Goal: Information Seeking & Learning: Learn about a topic

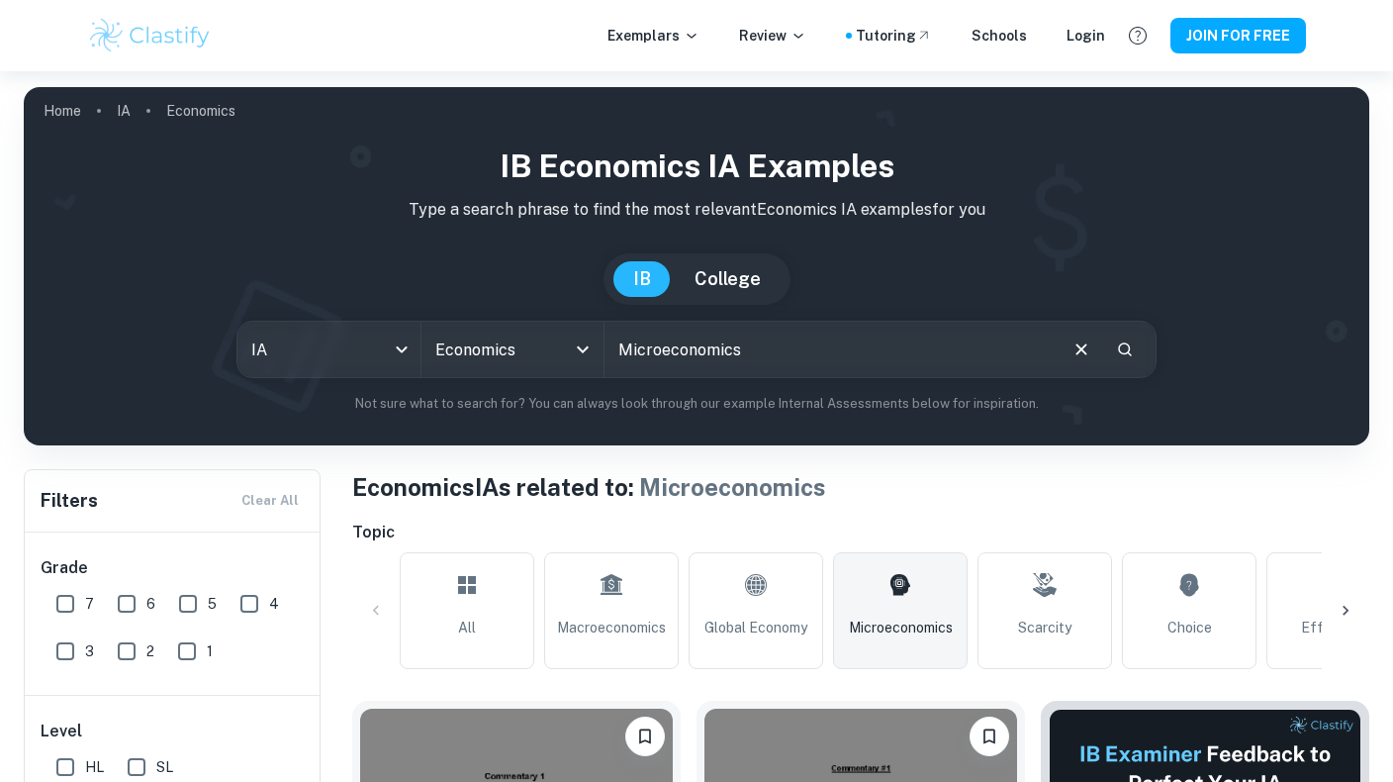
scroll to position [179, 0]
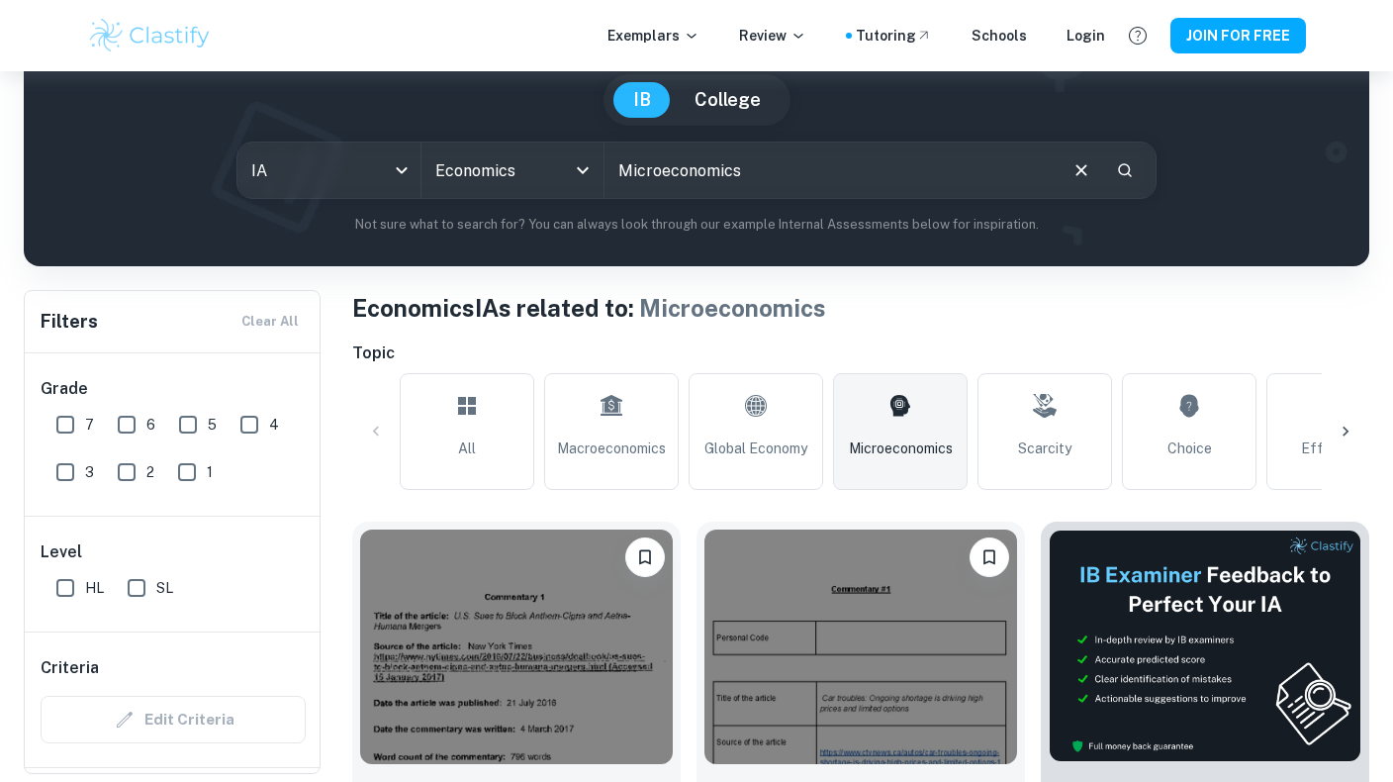
click at [470, 568] on img at bounding box center [516, 646] width 313 height 235
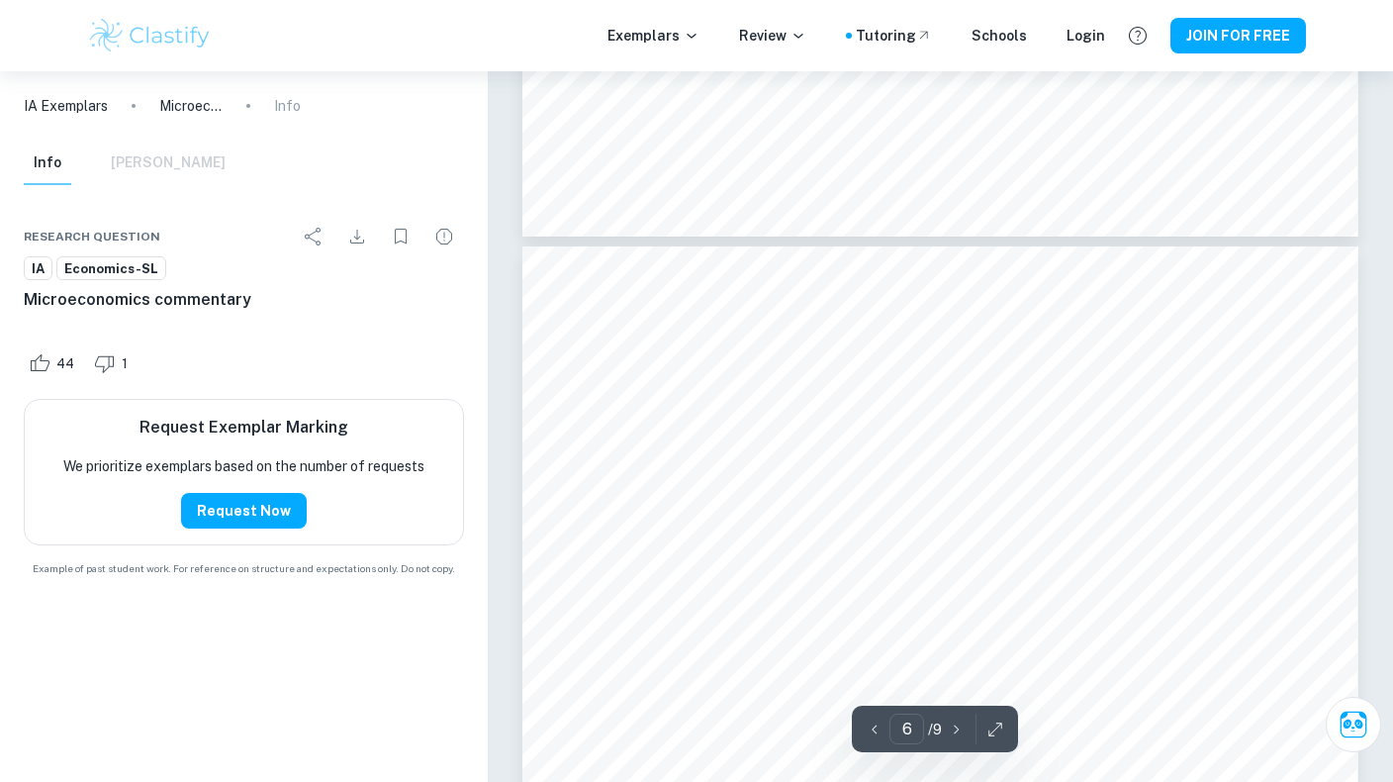
scroll to position [5976, 0]
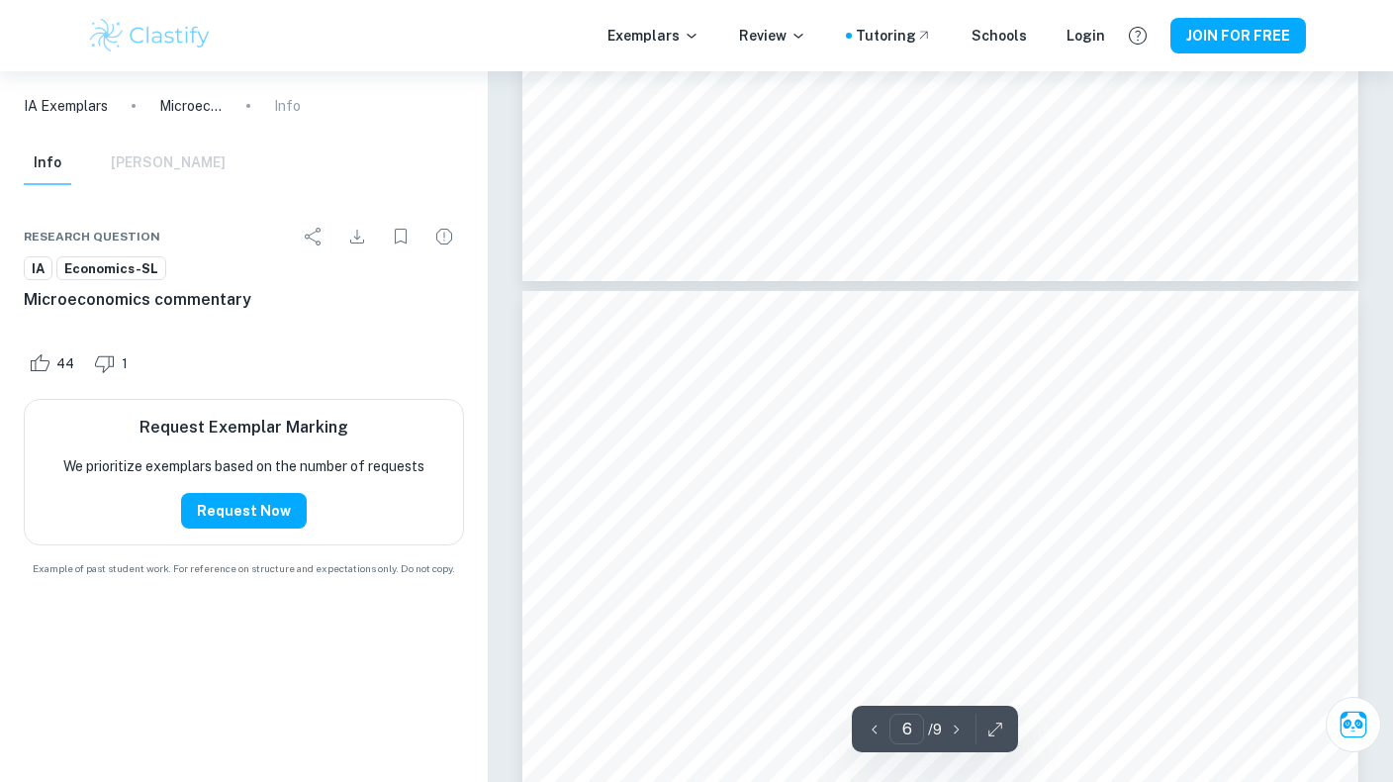
type input "5"
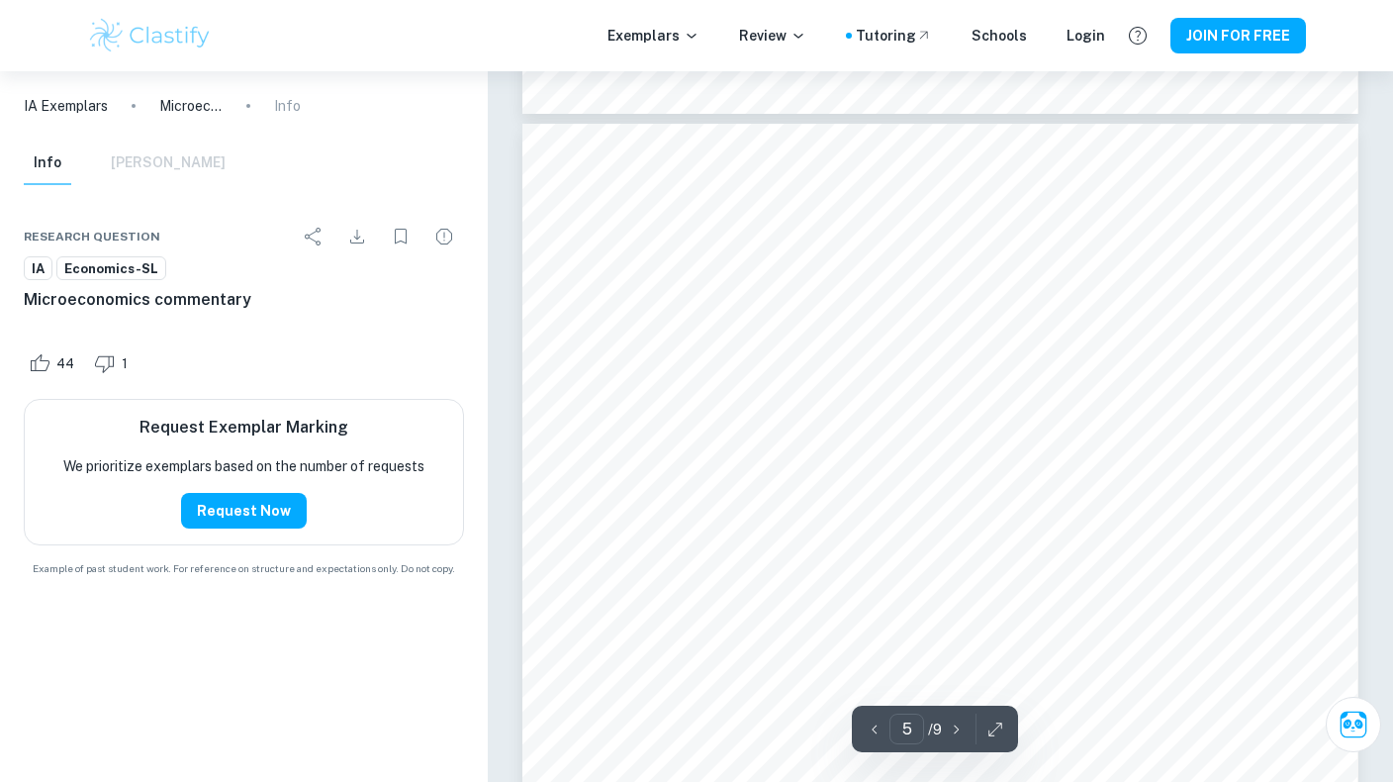
scroll to position [4952, 0]
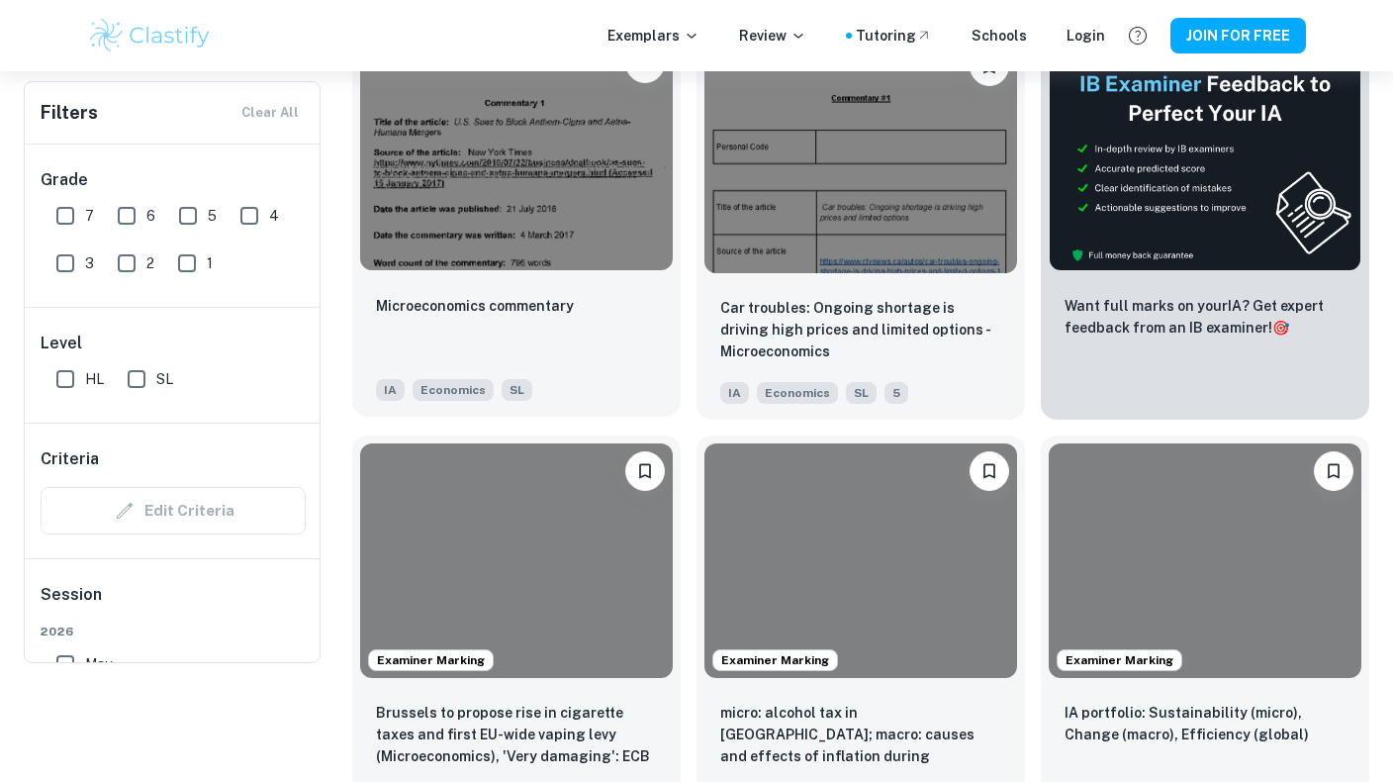
scroll to position [661, 0]
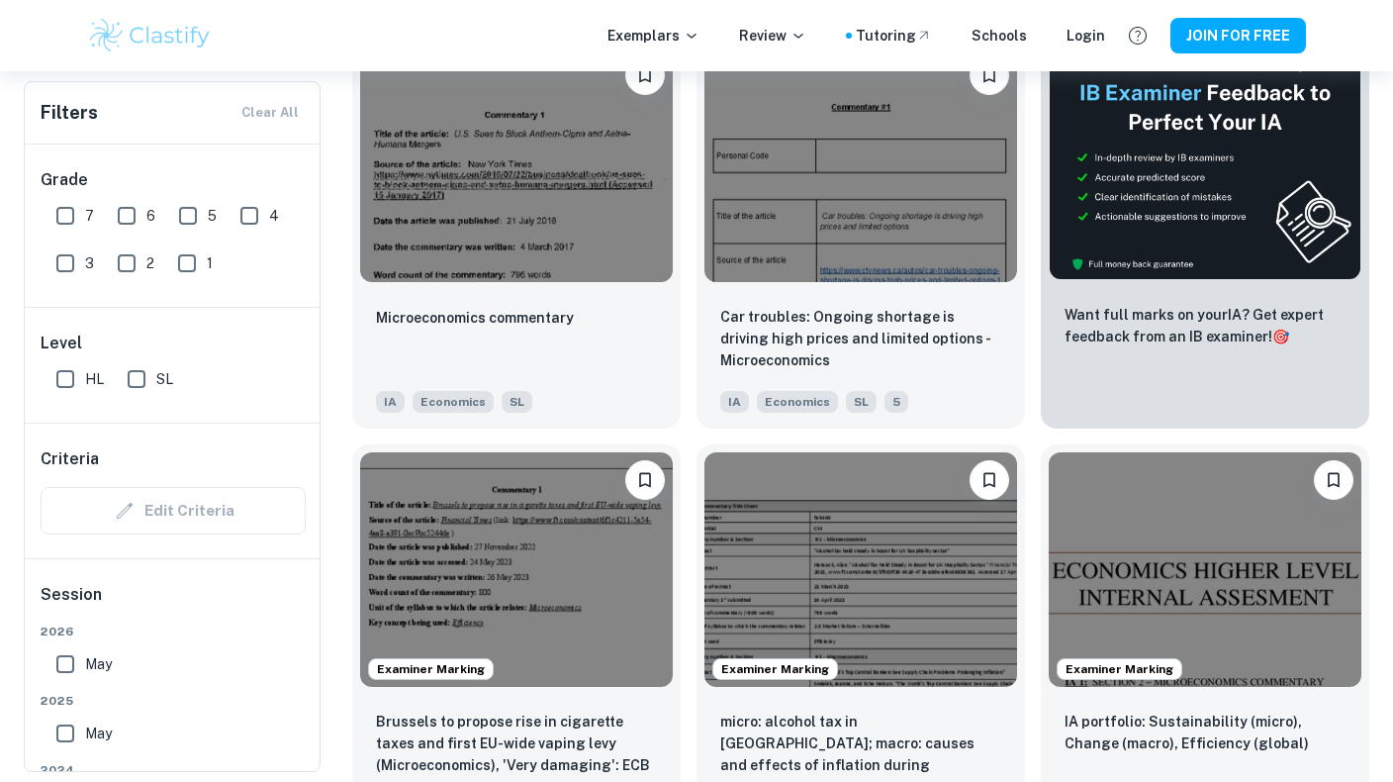
click at [67, 212] on input "7" at bounding box center [66, 216] width 40 height 40
checkbox input "true"
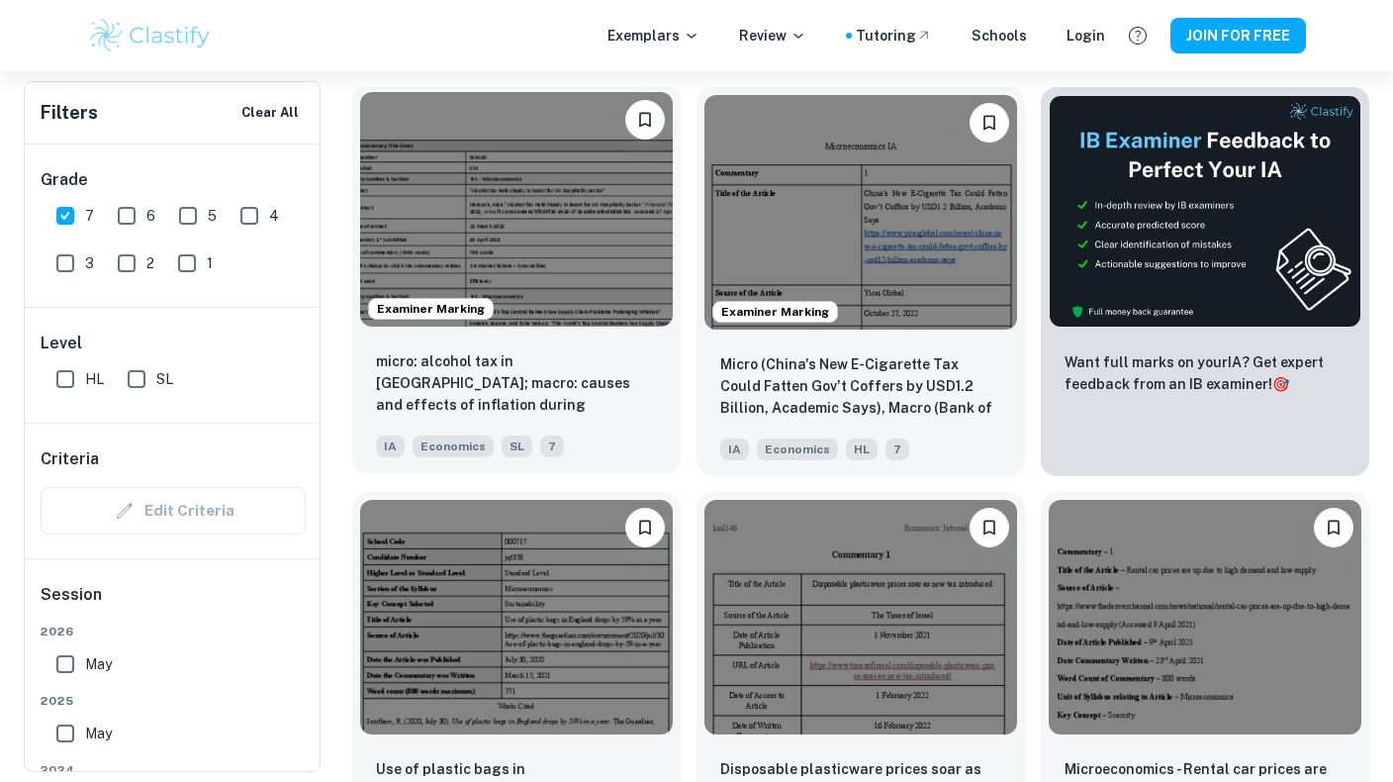
click at [631, 207] on img at bounding box center [516, 209] width 313 height 235
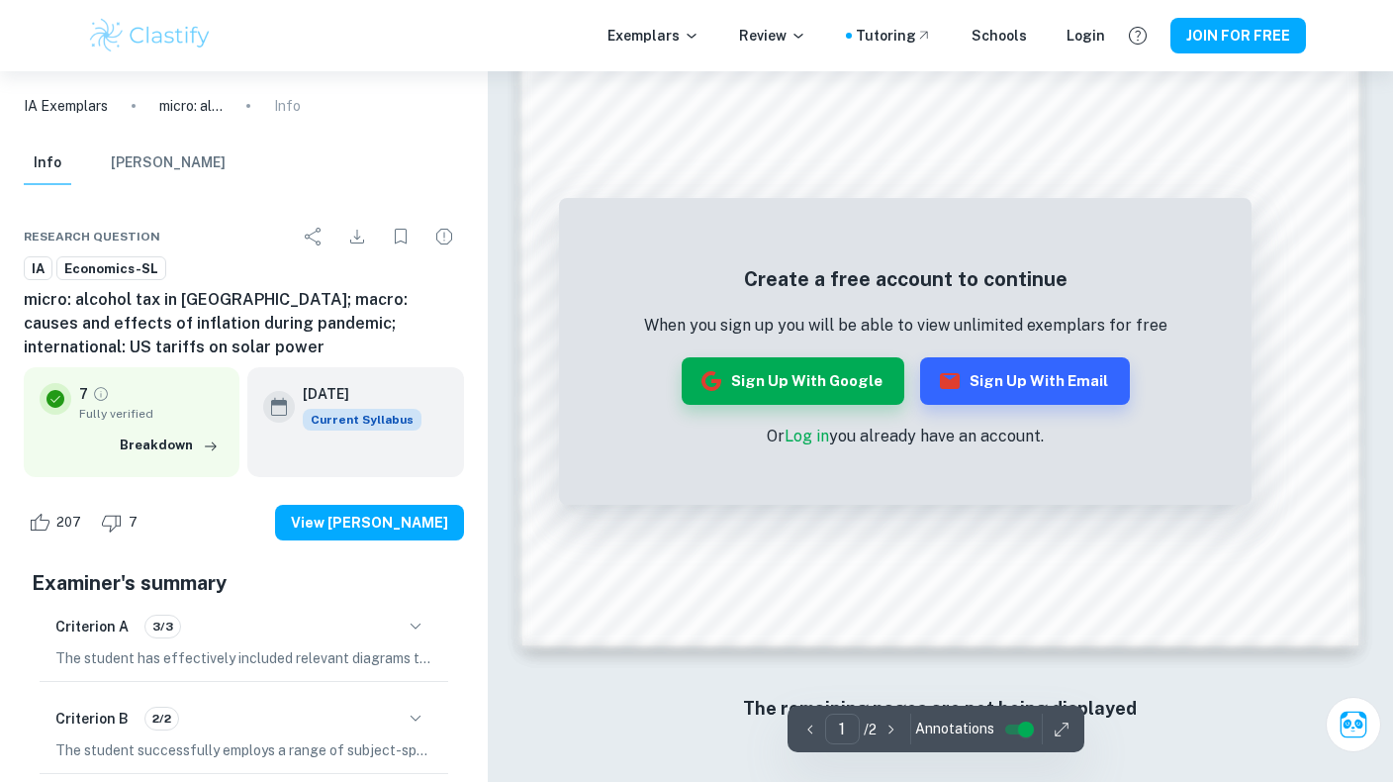
scroll to position [1619, 0]
click at [832, 388] on button "Sign up with Google" at bounding box center [793, 380] width 223 height 47
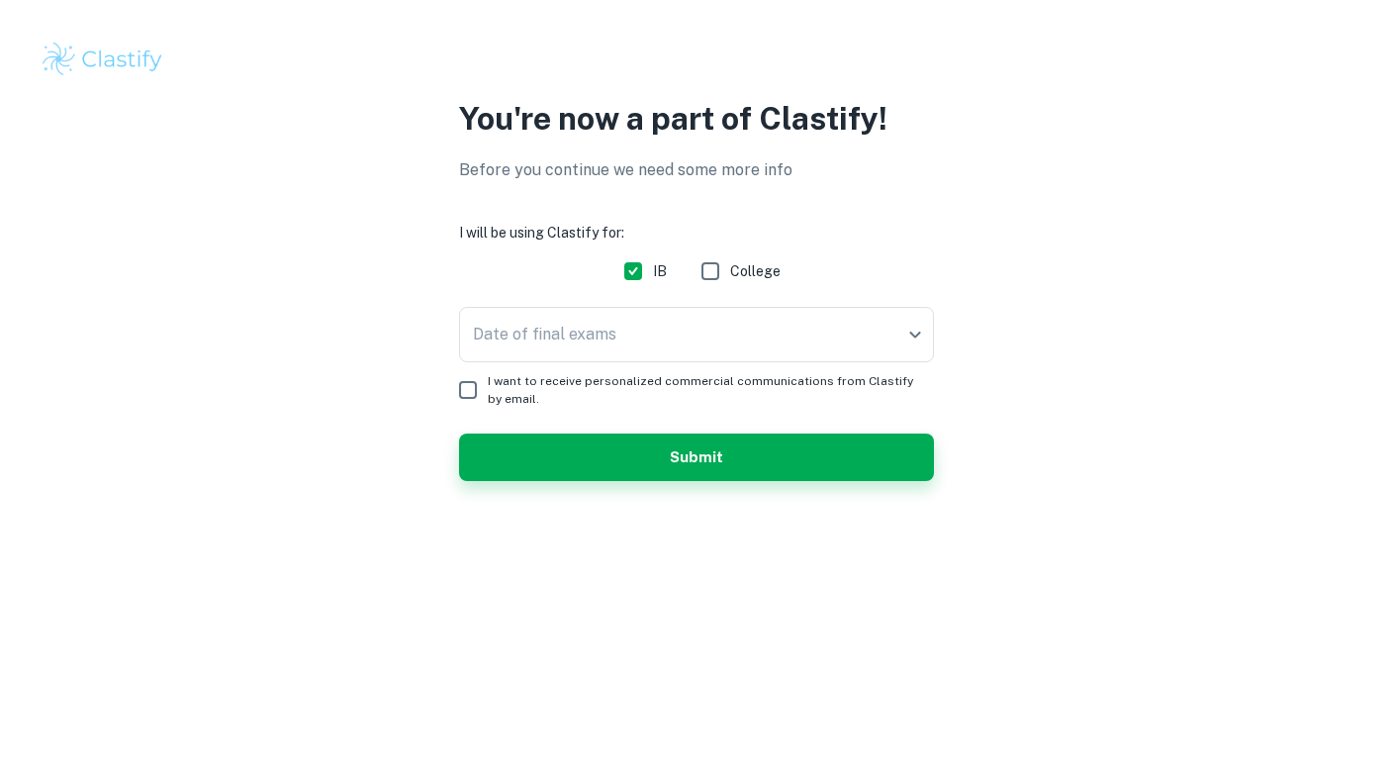
click at [746, 418] on form "I will be using Clastify for: IB College Date of final exams ​ Date of final ex…" at bounding box center [696, 351] width 475 height 259
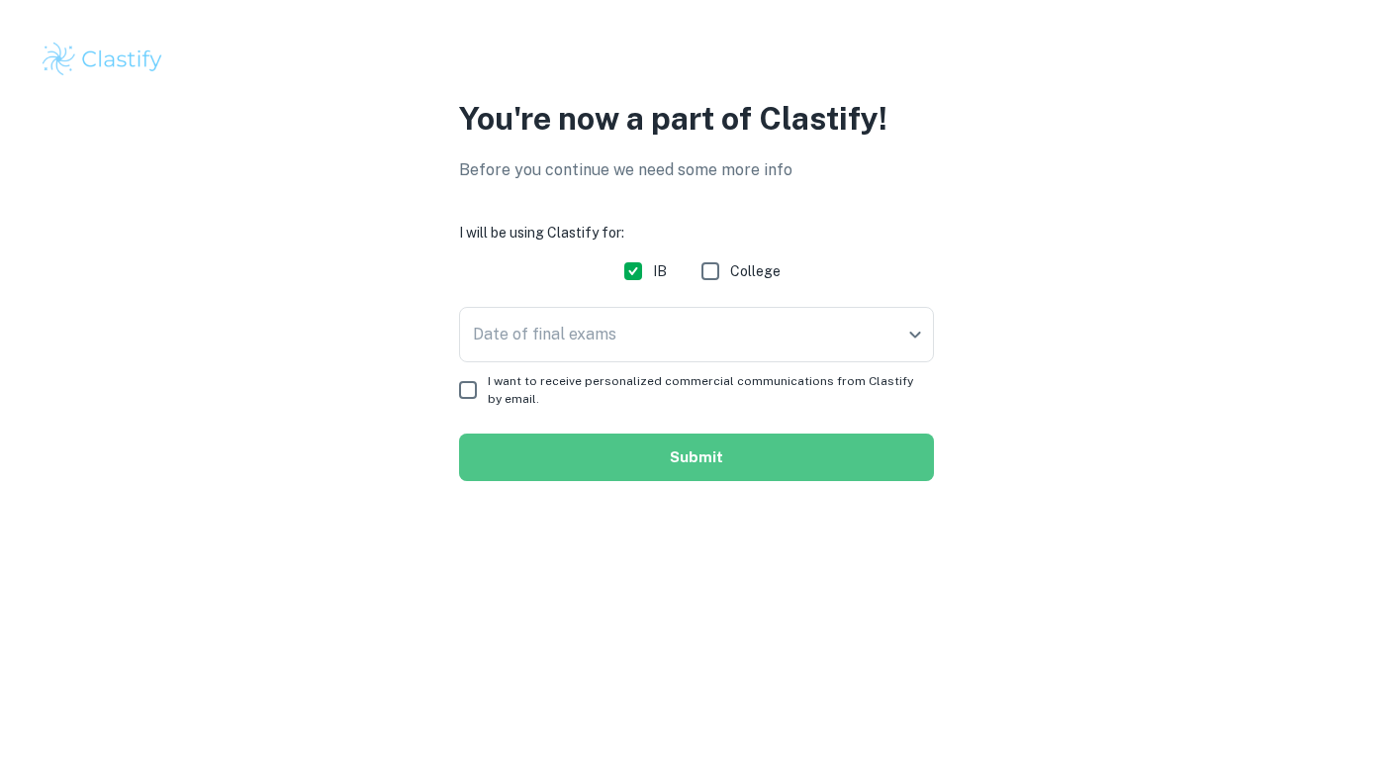
click at [730, 445] on button "Submit" at bounding box center [696, 456] width 475 height 47
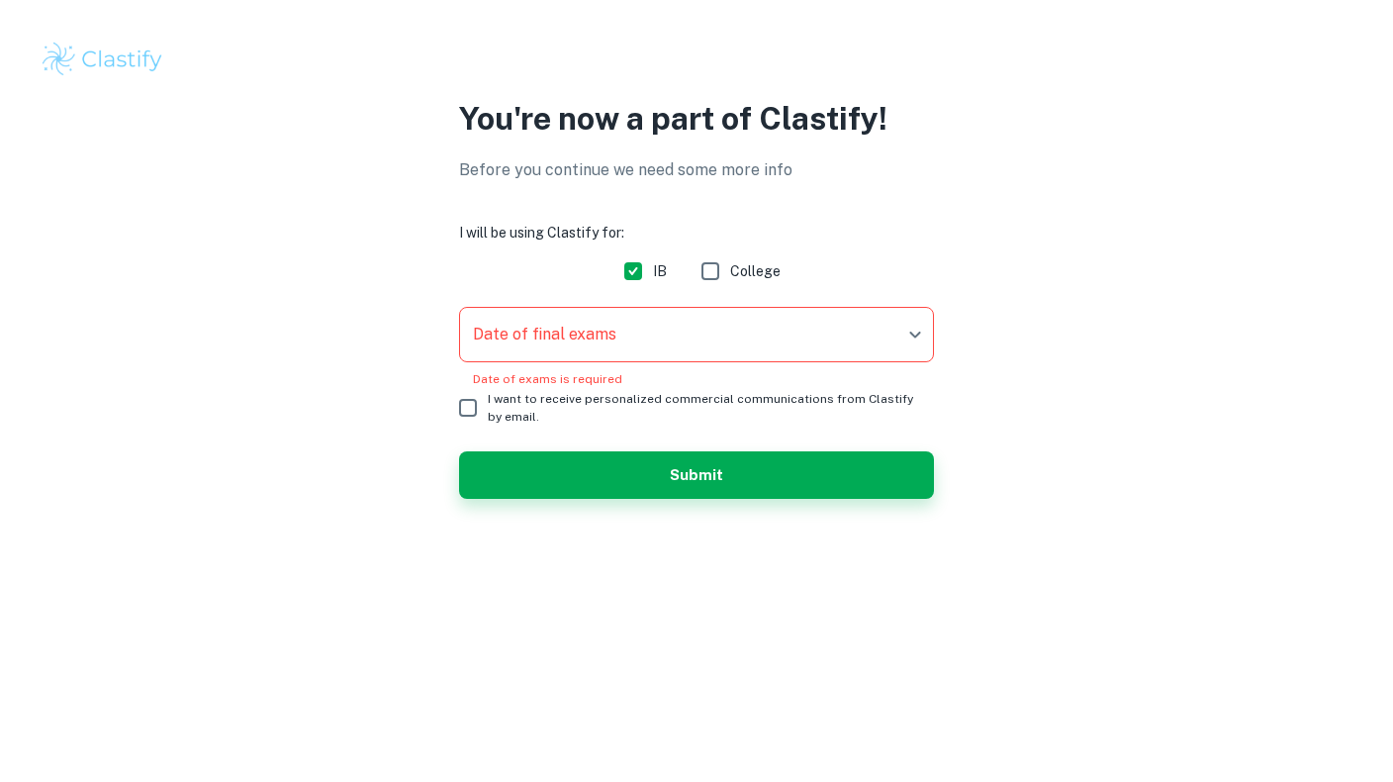
click at [740, 363] on div "Date of final exams ​ Date of final exams Date of exams is required" at bounding box center [696, 347] width 475 height 81
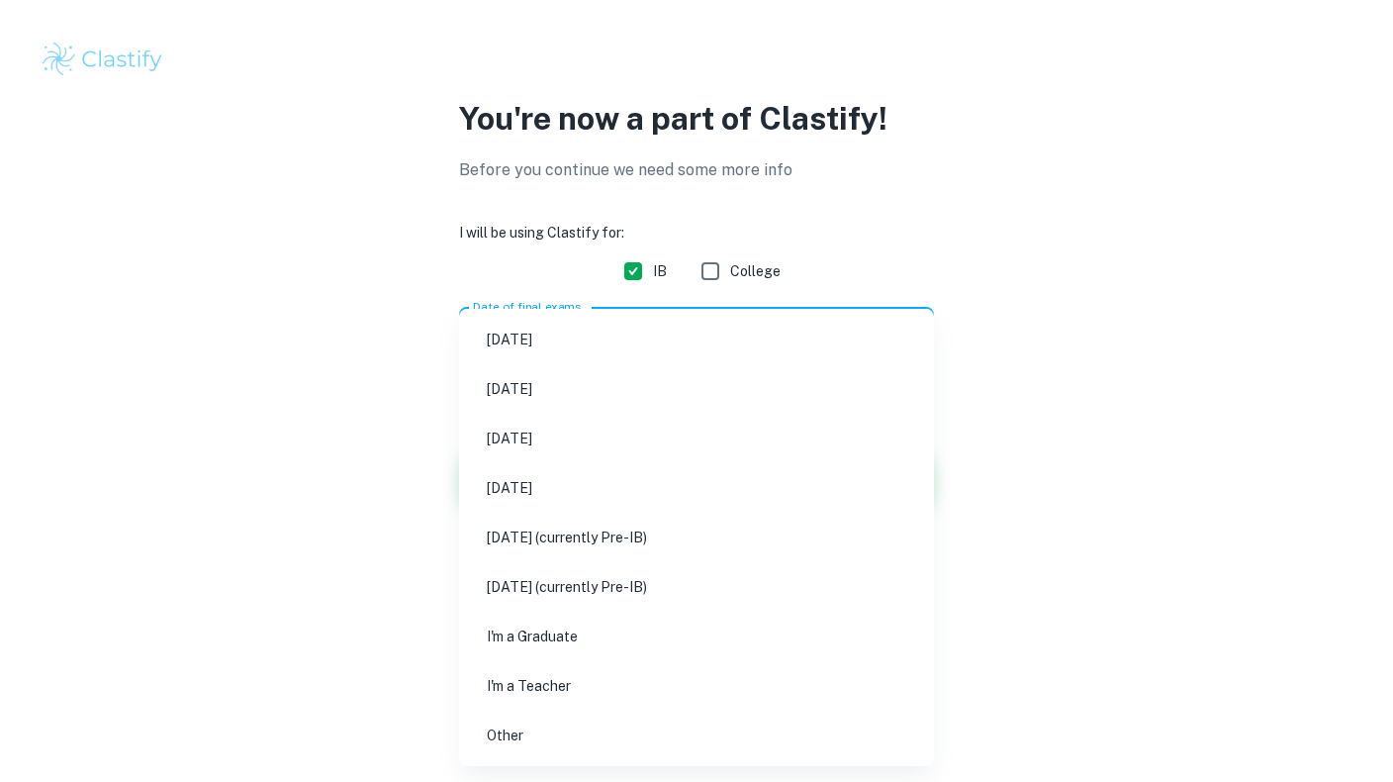
click at [742, 343] on body "We value your privacy We use cookies to enhance your browsing experience, serve…" at bounding box center [696, 391] width 1393 height 782
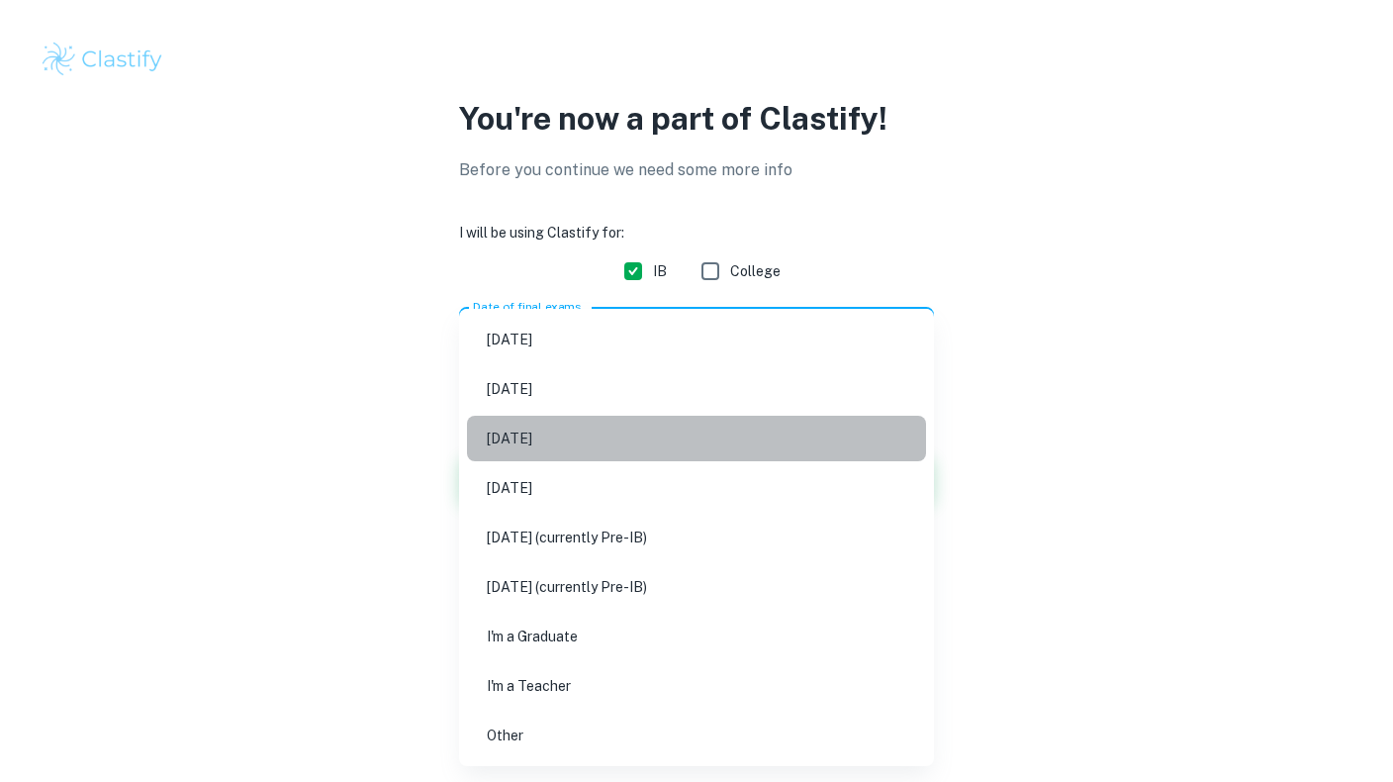
click at [744, 438] on li "May 2026" at bounding box center [696, 439] width 459 height 46
type input "M26"
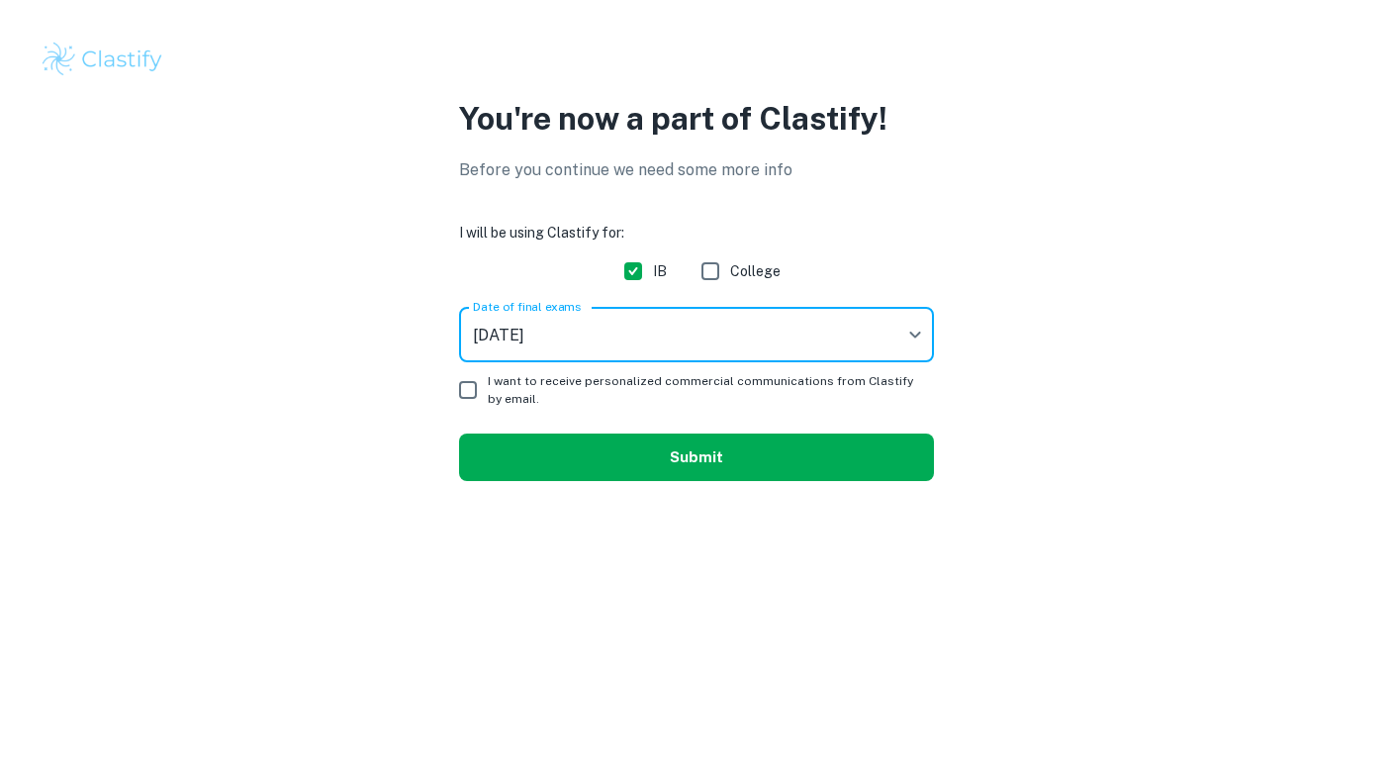
click at [756, 455] on button "Submit" at bounding box center [696, 456] width 475 height 47
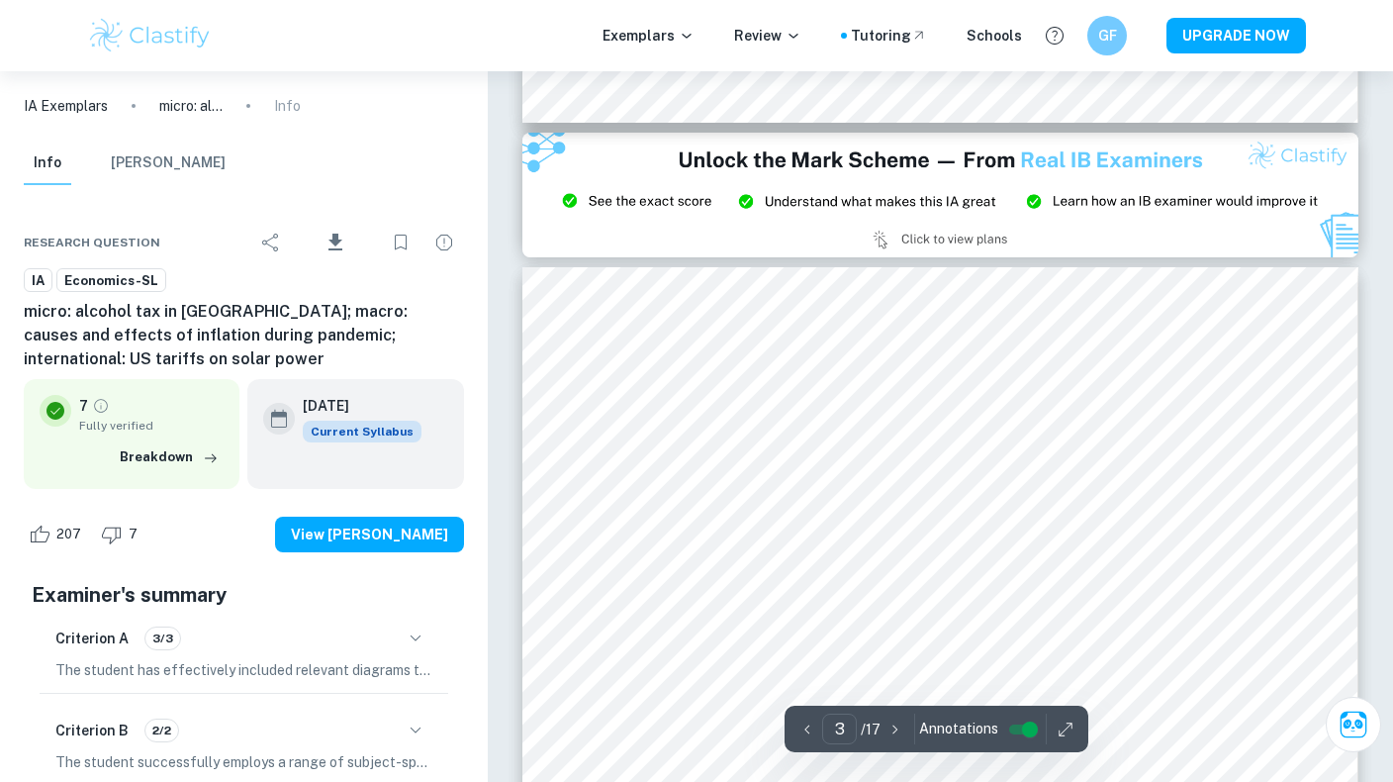
scroll to position [2562, 0]
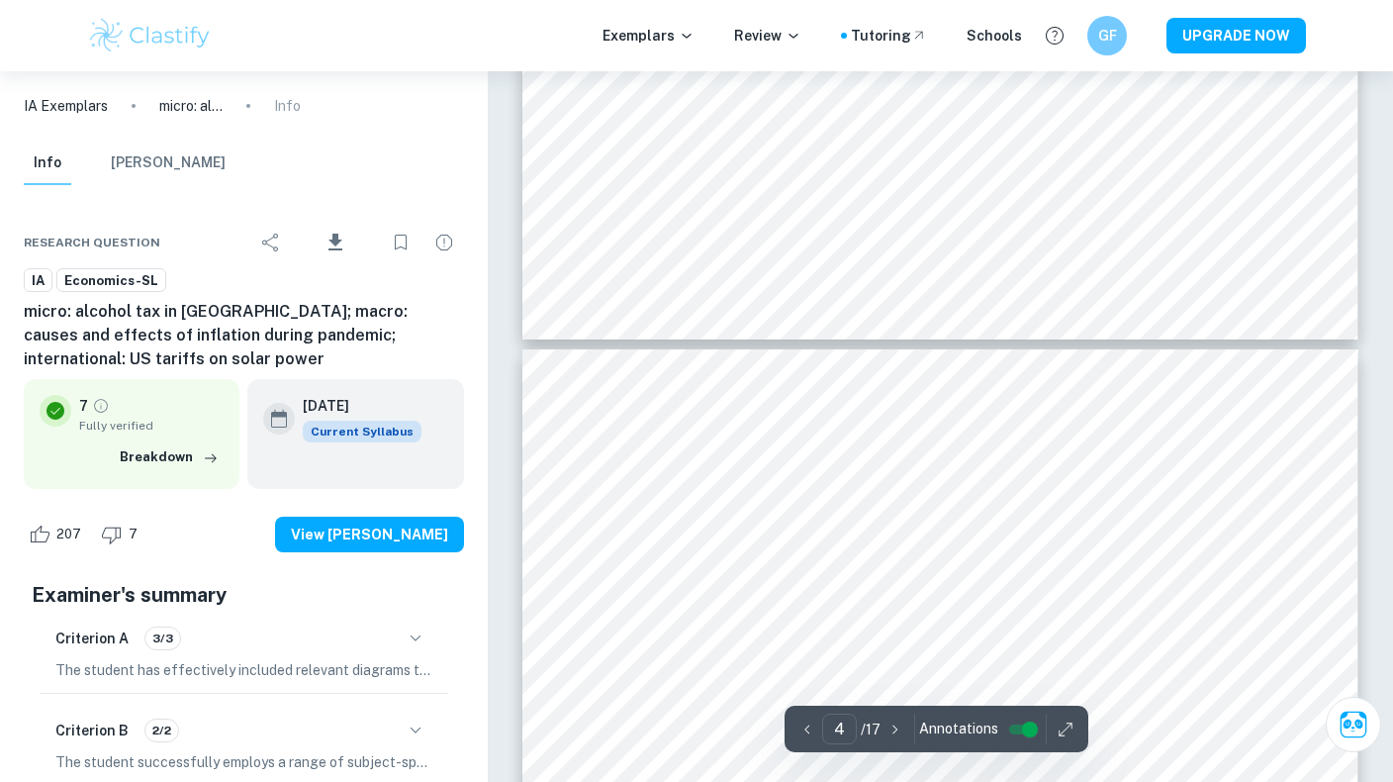
type input "3"
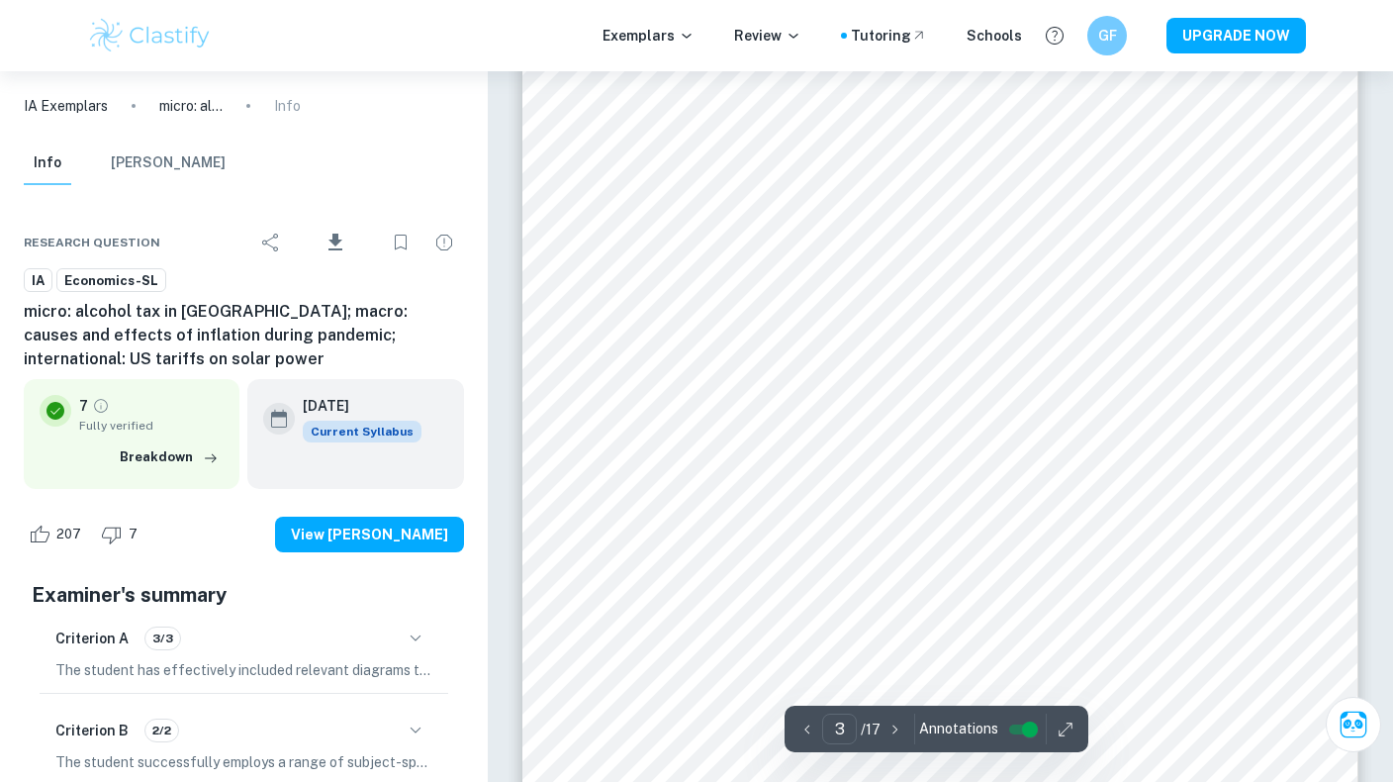
scroll to position [2422, 0]
type input "4"
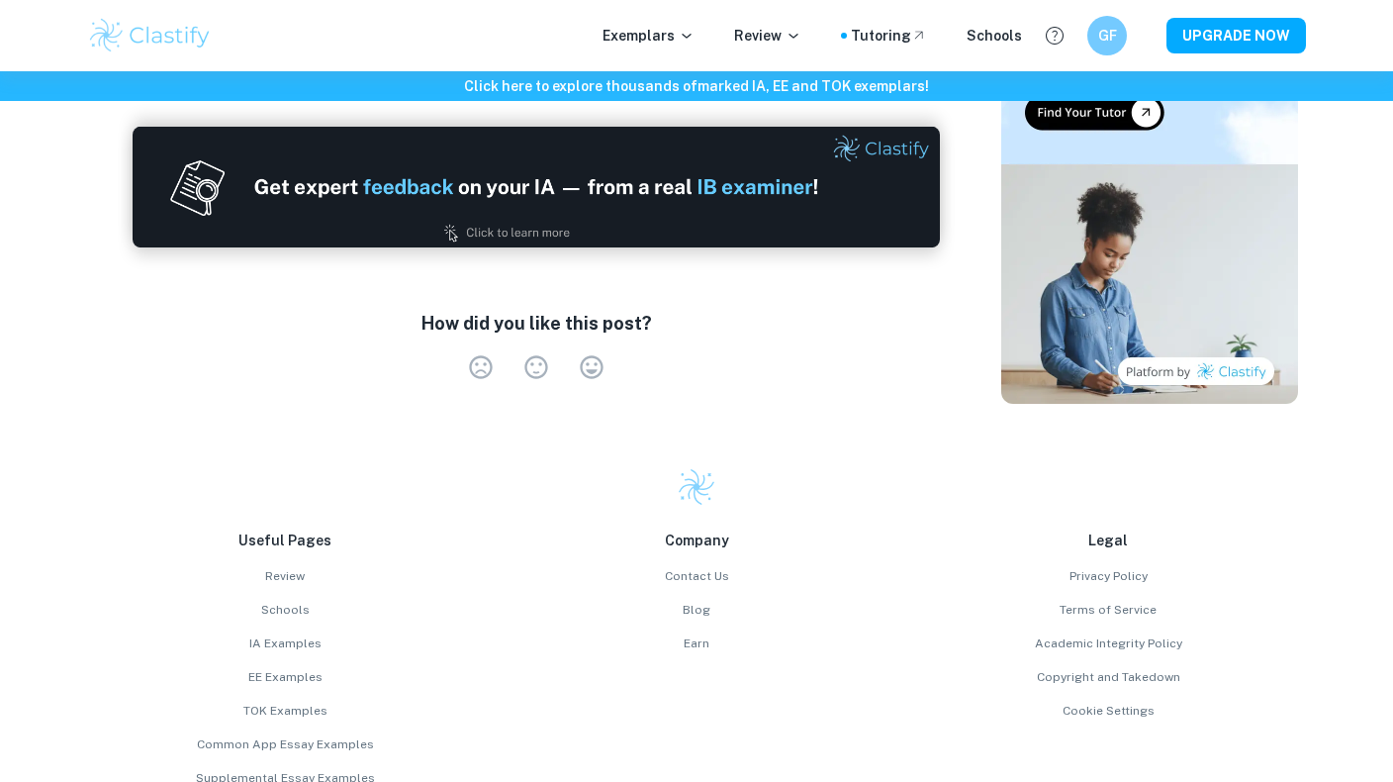
scroll to position [3509, 0]
